Goal: Task Accomplishment & Management: Manage account settings

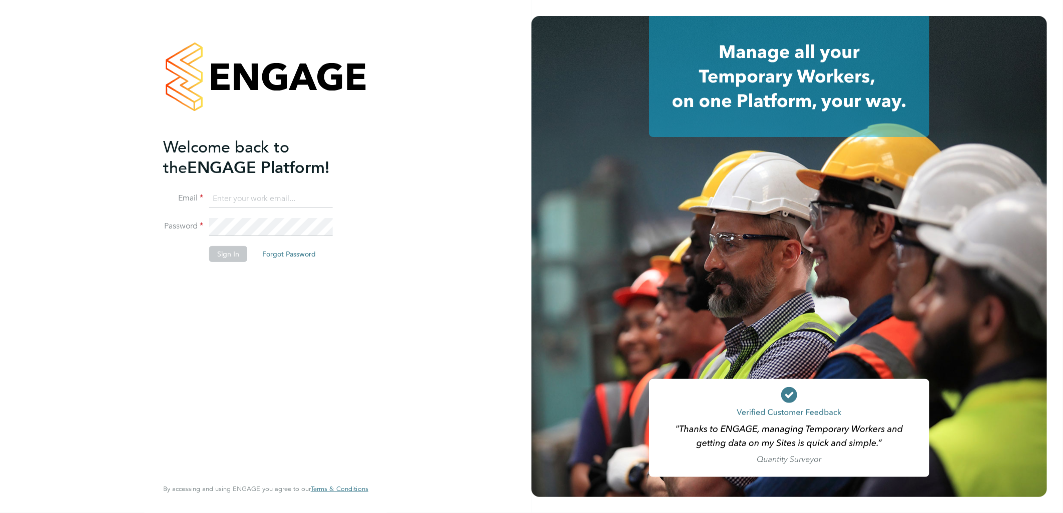
type input "andy.pearce@vistry.co.uk"
click at [233, 251] on button "Sign In" at bounding box center [228, 254] width 38 height 16
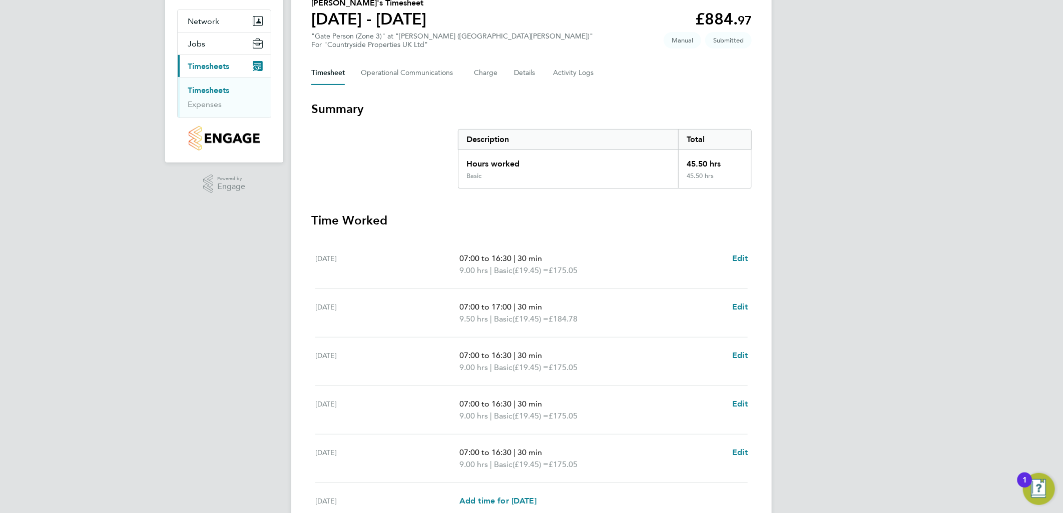
scroll to position [216, 0]
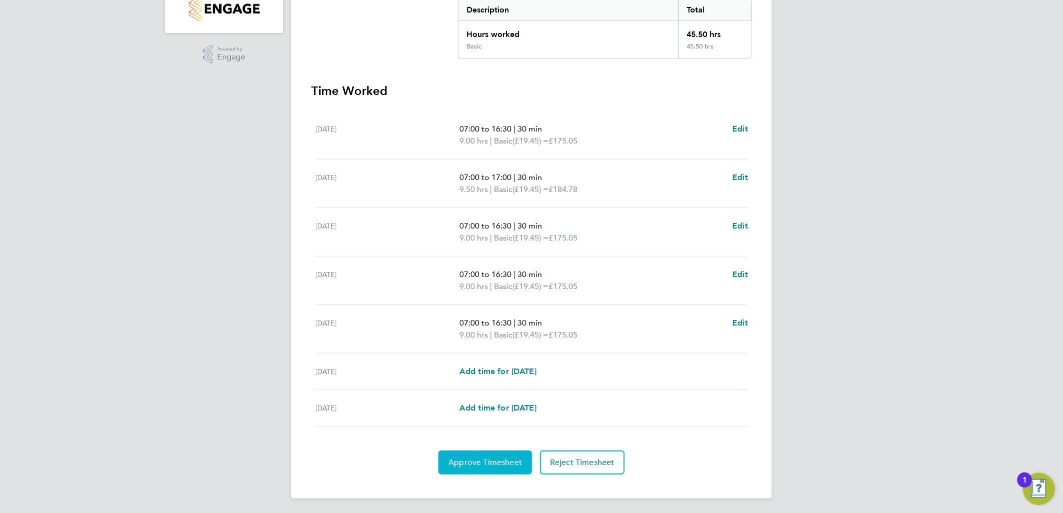
click at [492, 468] on button "Approve Timesheet" at bounding box center [485, 463] width 94 height 24
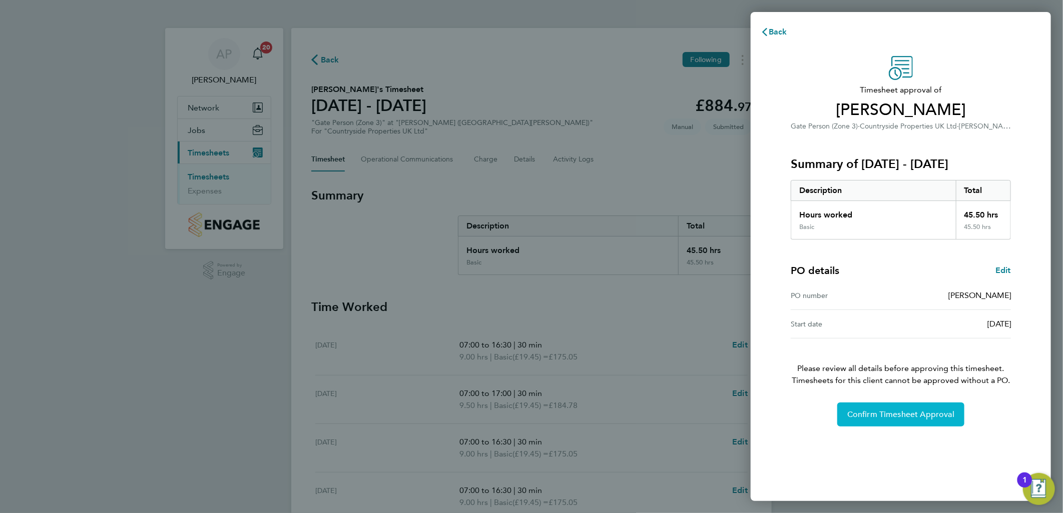
click at [888, 424] on button "Confirm Timesheet Approval" at bounding box center [900, 415] width 127 height 24
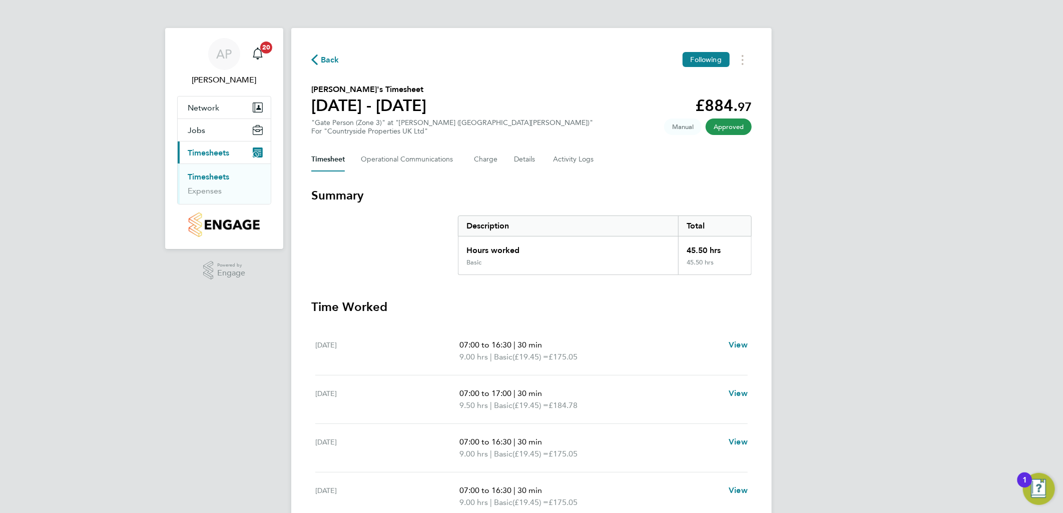
click at [199, 172] on link "Timesheets" at bounding box center [209, 177] width 42 height 10
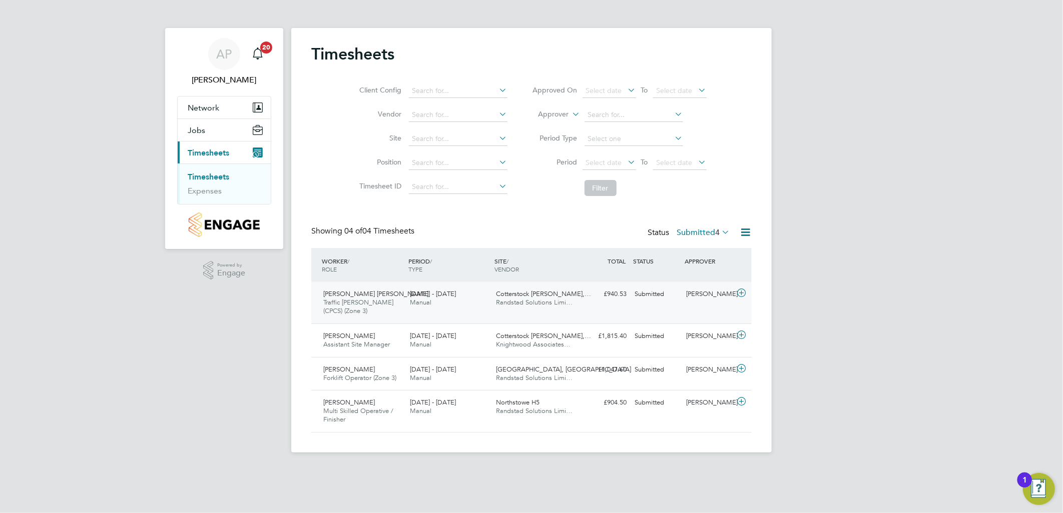
click at [562, 313] on div "Ibukun Oladapo Salau Traffic Marshall (CPCS) (Zone 3) 22 - 28 Sep 2025 22 - 28 …" at bounding box center [531, 303] width 440 height 42
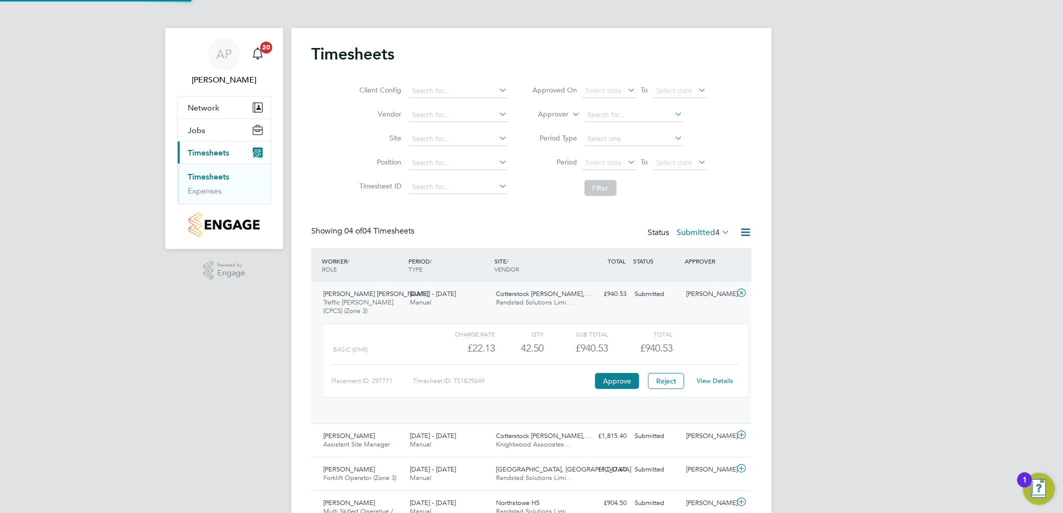
scroll to position [17, 98]
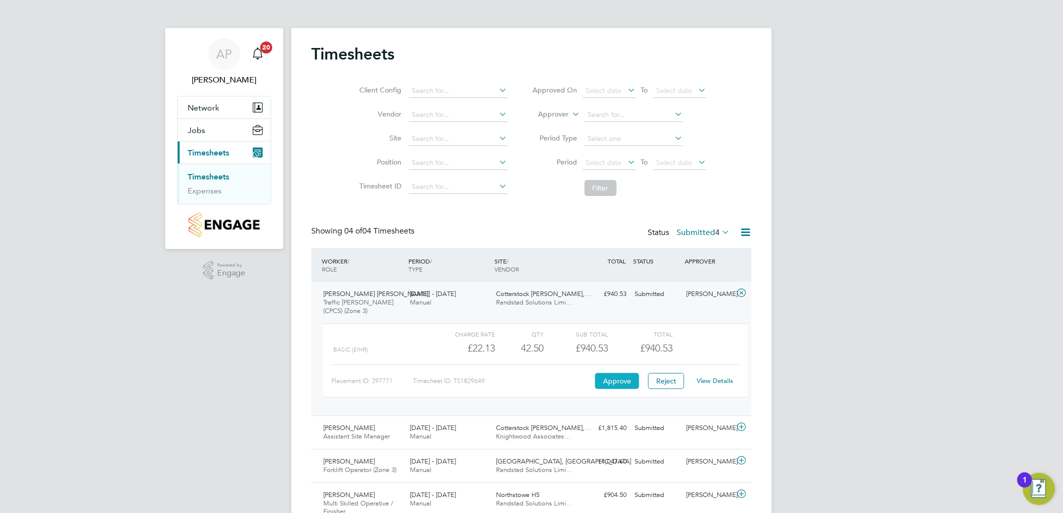
click at [624, 383] on button "Approve" at bounding box center [617, 381] width 44 height 16
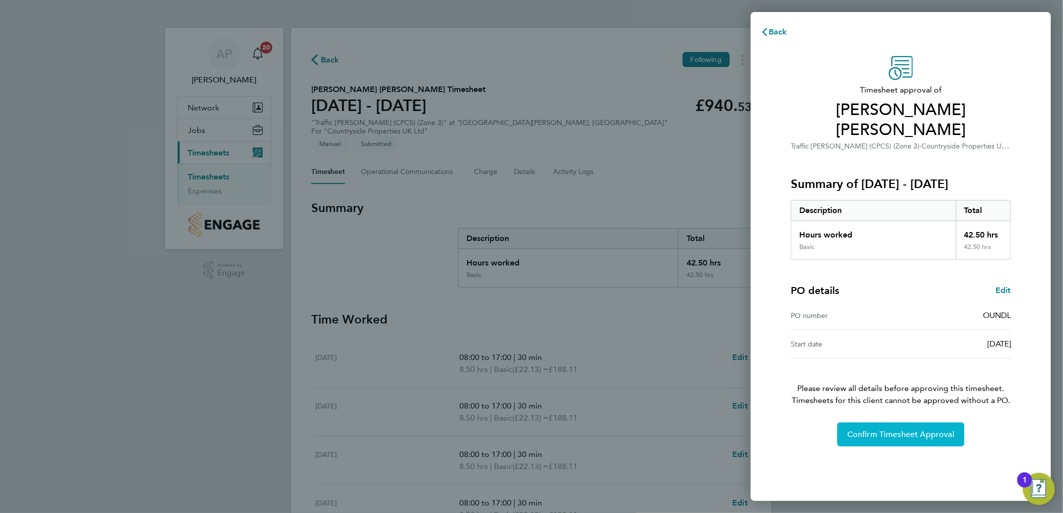
click at [867, 423] on button "Confirm Timesheet Approval" at bounding box center [900, 435] width 127 height 24
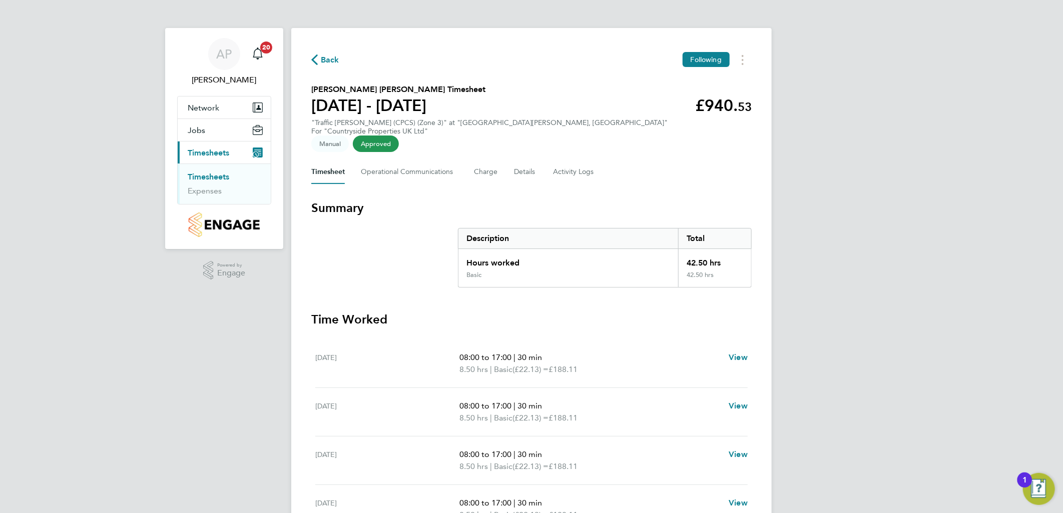
click at [227, 176] on link "Timesheets" at bounding box center [209, 177] width 42 height 10
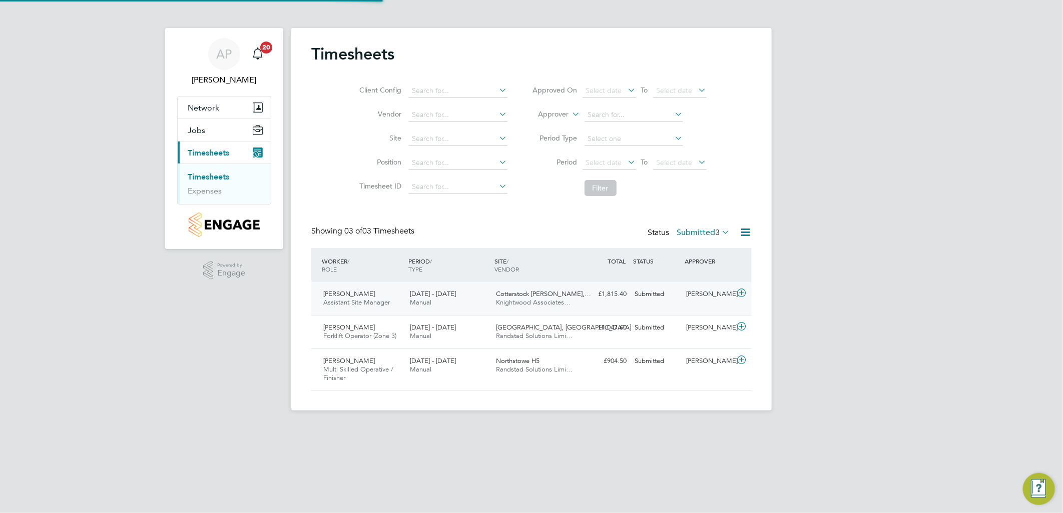
click at [570, 296] on div "Cotterstock Meadows,… Knightwood Associates…" at bounding box center [535, 298] width 87 height 25
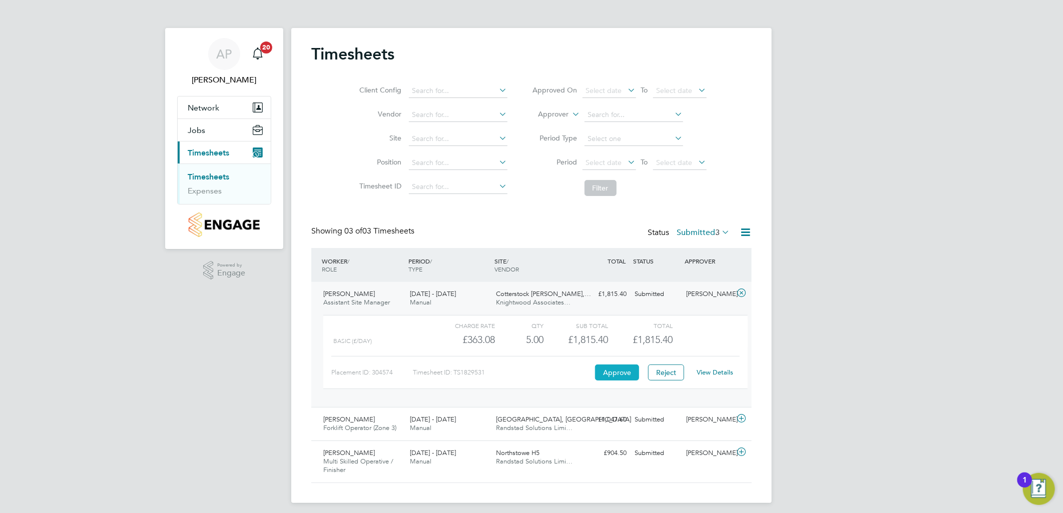
click at [626, 374] on button "Approve" at bounding box center [617, 373] width 44 height 16
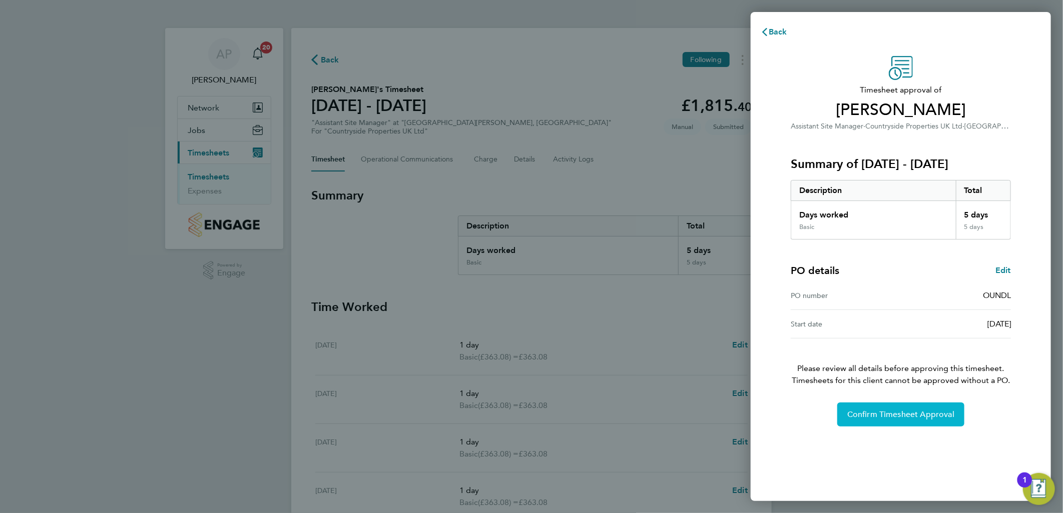
click at [888, 413] on span "Confirm Timesheet Approval" at bounding box center [900, 415] width 107 height 10
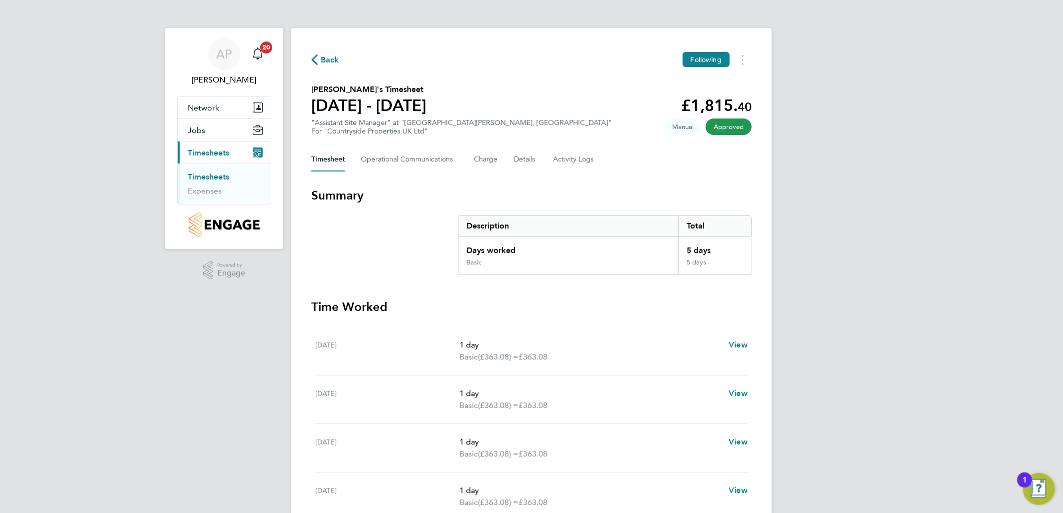
drag, startPoint x: 219, startPoint y: 174, endPoint x: 224, endPoint y: 175, distance: 5.6
click at [219, 174] on link "Timesheets" at bounding box center [209, 177] width 42 height 10
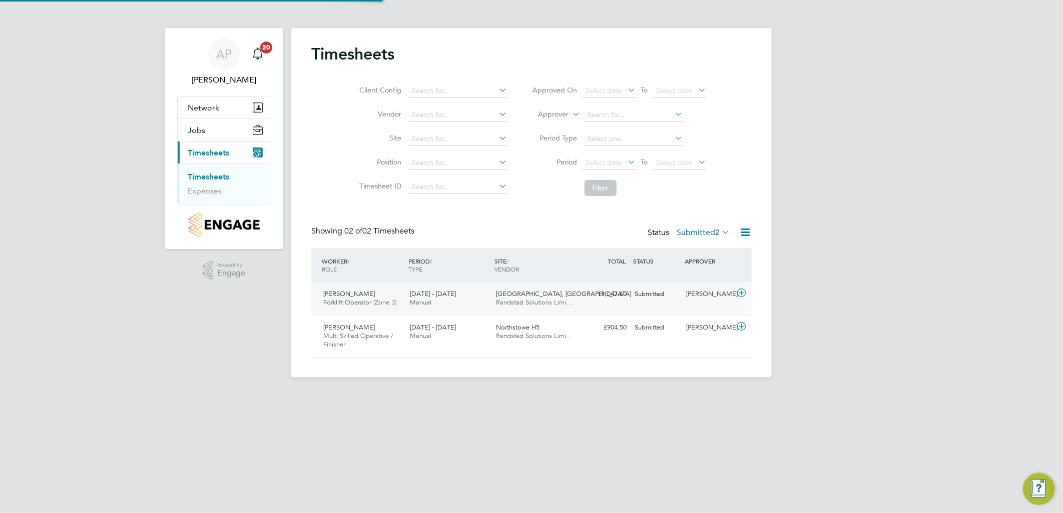
scroll to position [25, 87]
click at [574, 293] on div "Milestone Park, Burwell Randstad Solutions Limi…" at bounding box center [535, 298] width 87 height 25
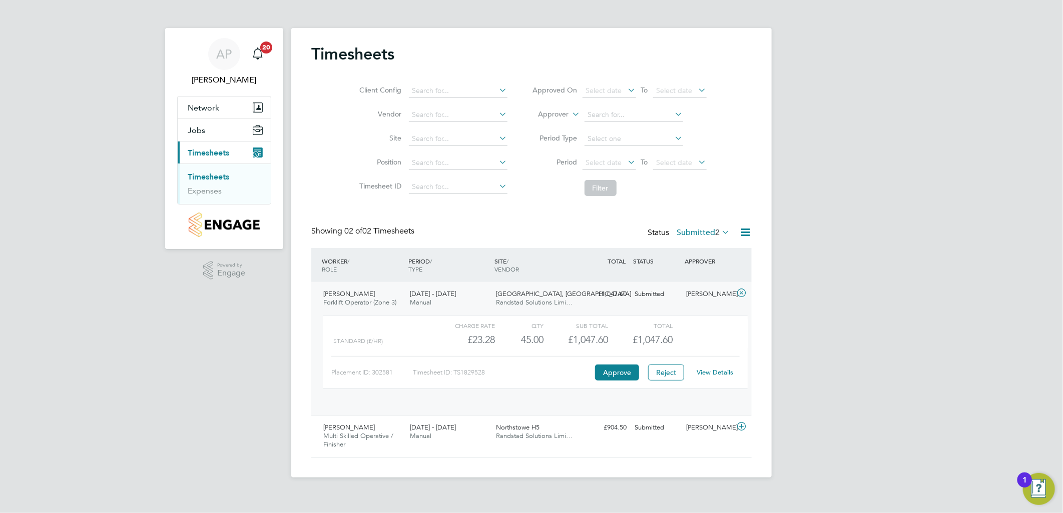
scroll to position [17, 98]
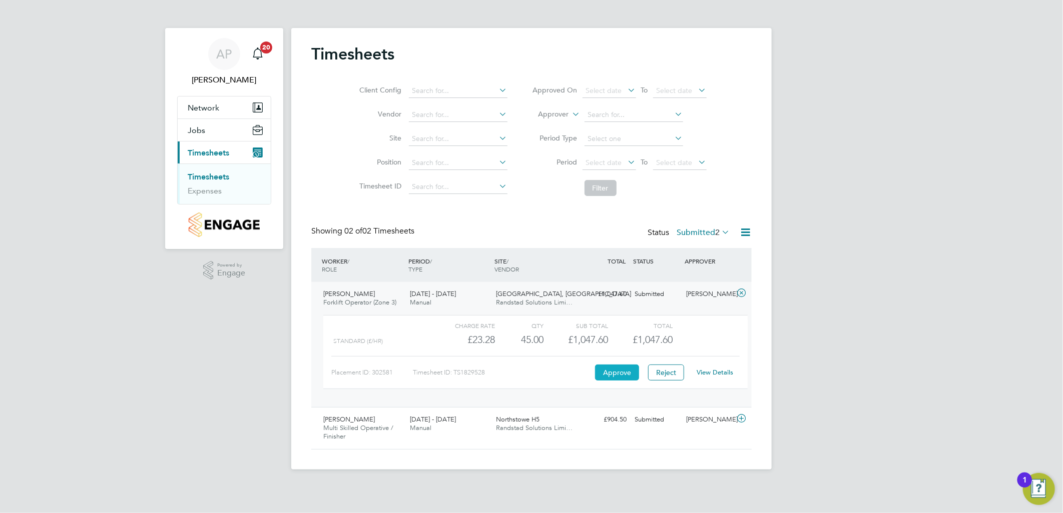
click at [626, 379] on button "Approve" at bounding box center [617, 373] width 44 height 16
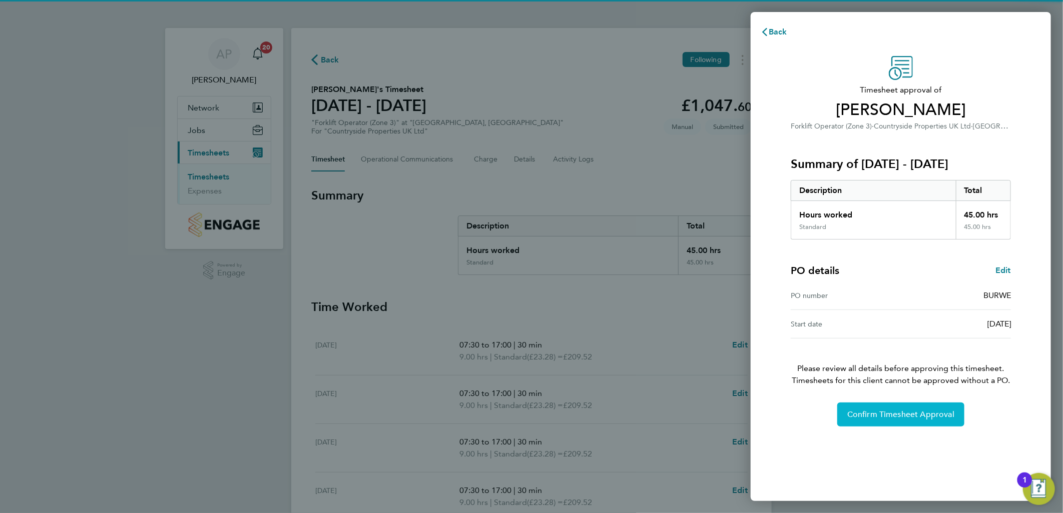
click at [873, 409] on button "Confirm Timesheet Approval" at bounding box center [900, 415] width 127 height 24
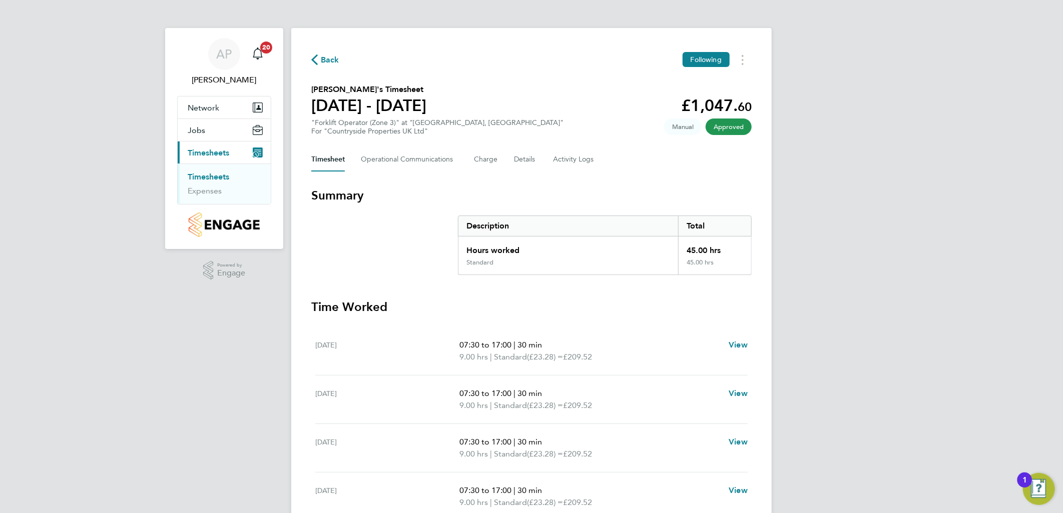
click at [200, 178] on link "Timesheets" at bounding box center [209, 177] width 42 height 10
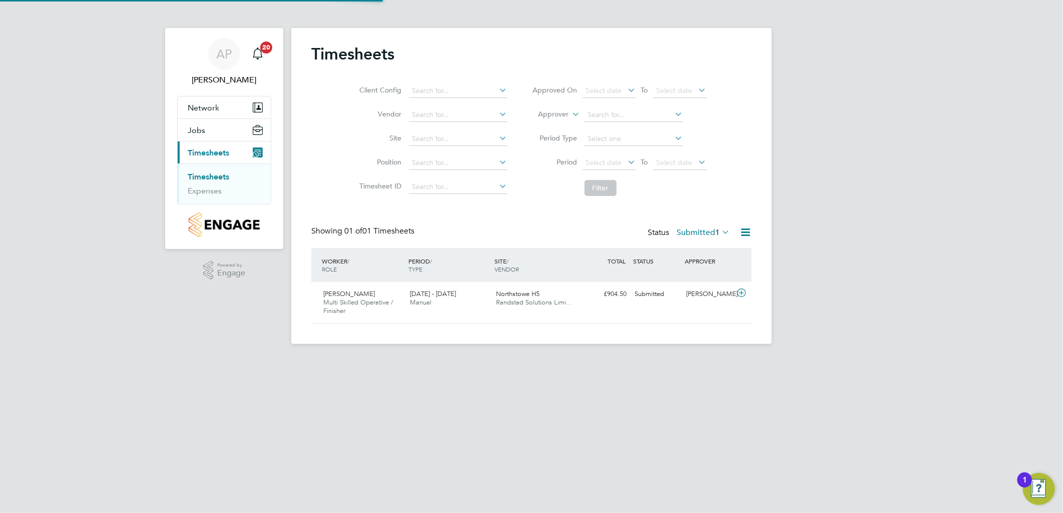
scroll to position [25, 87]
click at [601, 293] on div "£904.50 Submitted" at bounding box center [604, 294] width 52 height 17
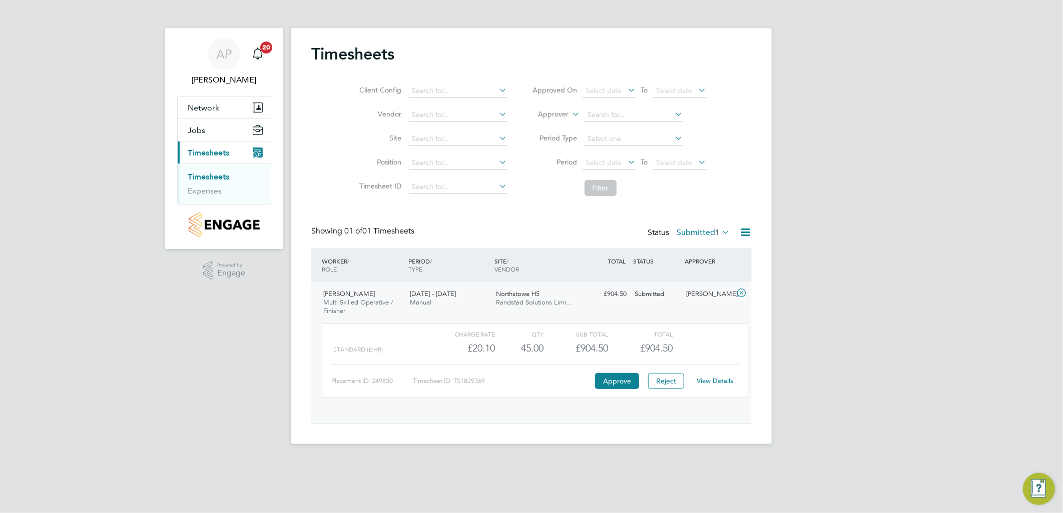
scroll to position [17, 98]
click at [604, 381] on button "Approve" at bounding box center [617, 381] width 44 height 16
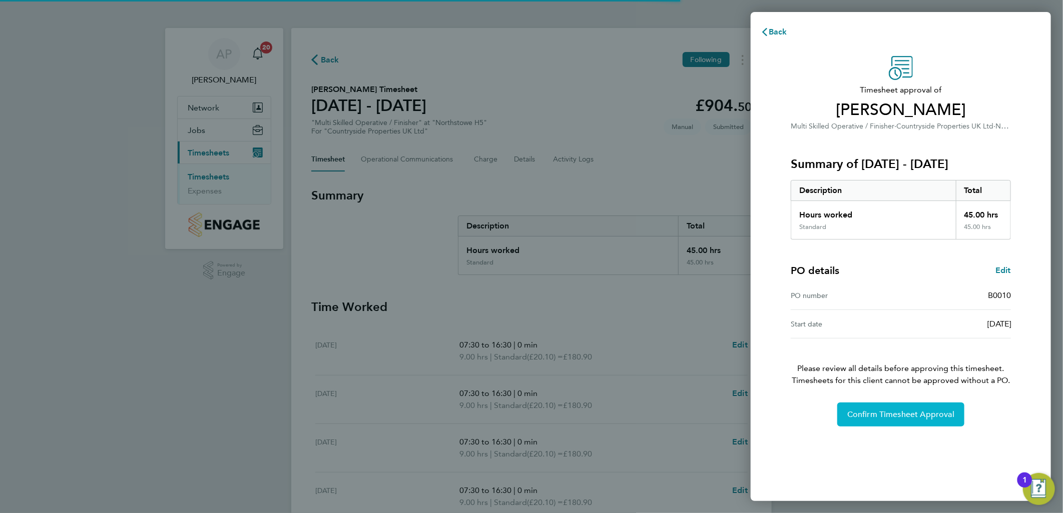
click at [856, 426] on button "Confirm Timesheet Approval" at bounding box center [900, 415] width 127 height 24
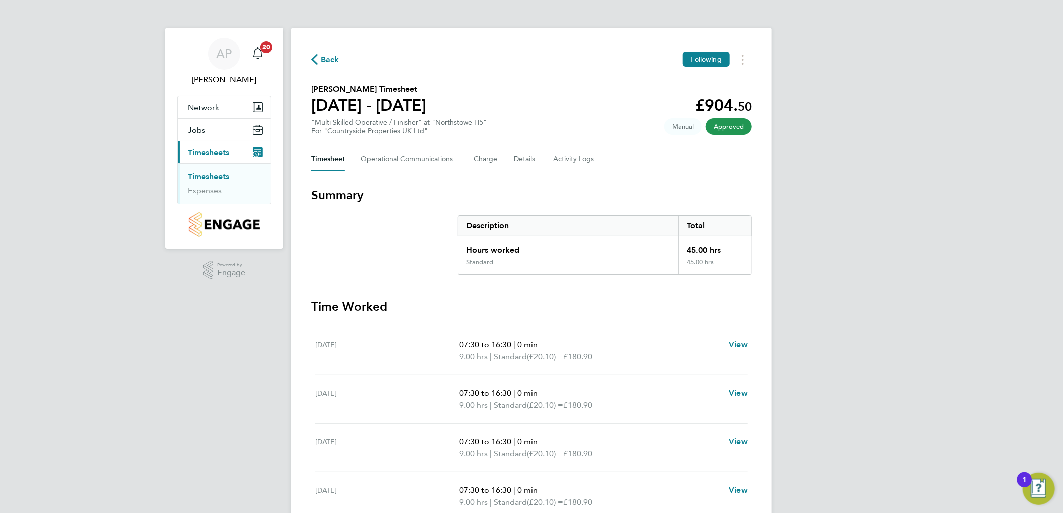
click at [212, 172] on link "Timesheets" at bounding box center [209, 177] width 42 height 10
